Goal: Information Seeking & Learning: Learn about a topic

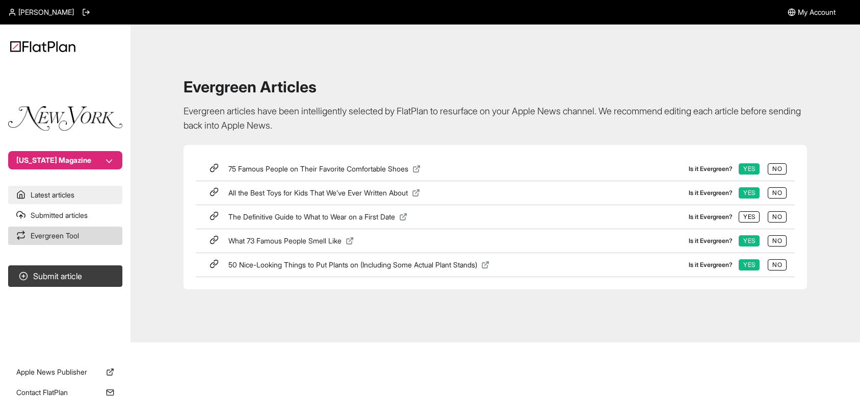
click at [43, 196] on link "Latest articles" at bounding box center [65, 195] width 114 height 18
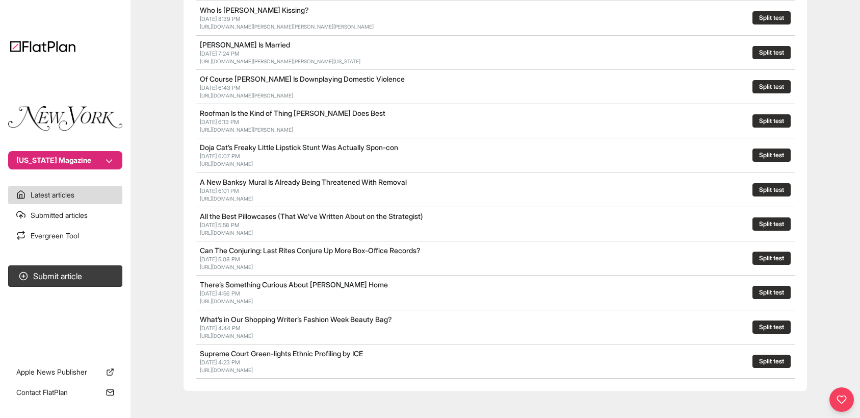
scroll to position [479, 0]
